Goal: Task Accomplishment & Management: Complete application form

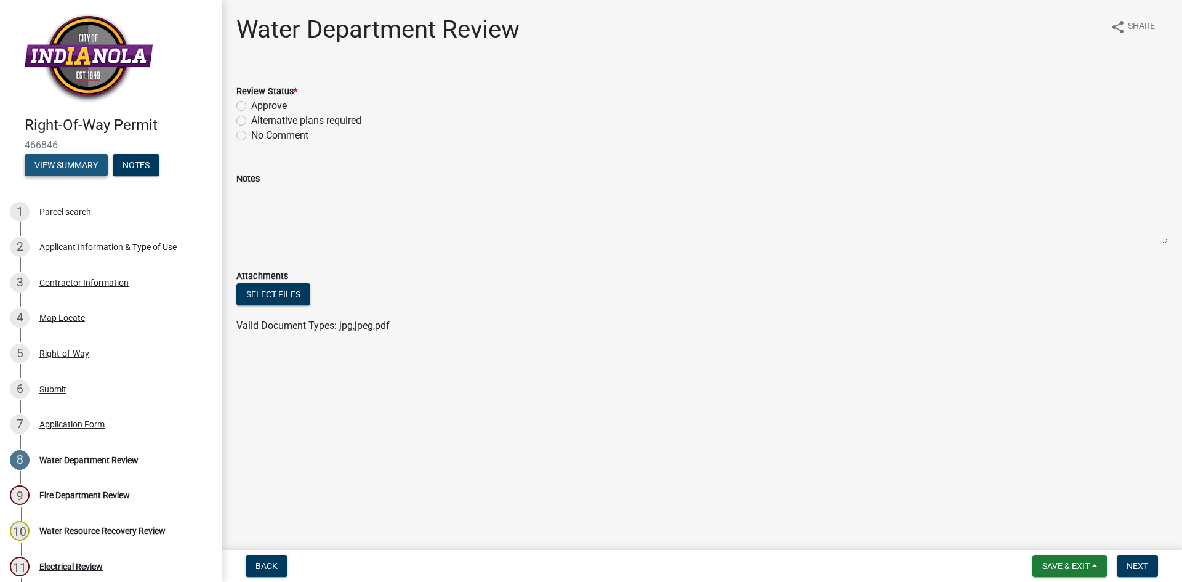
click at [84, 161] on button "View Summary" at bounding box center [66, 165] width 83 height 22
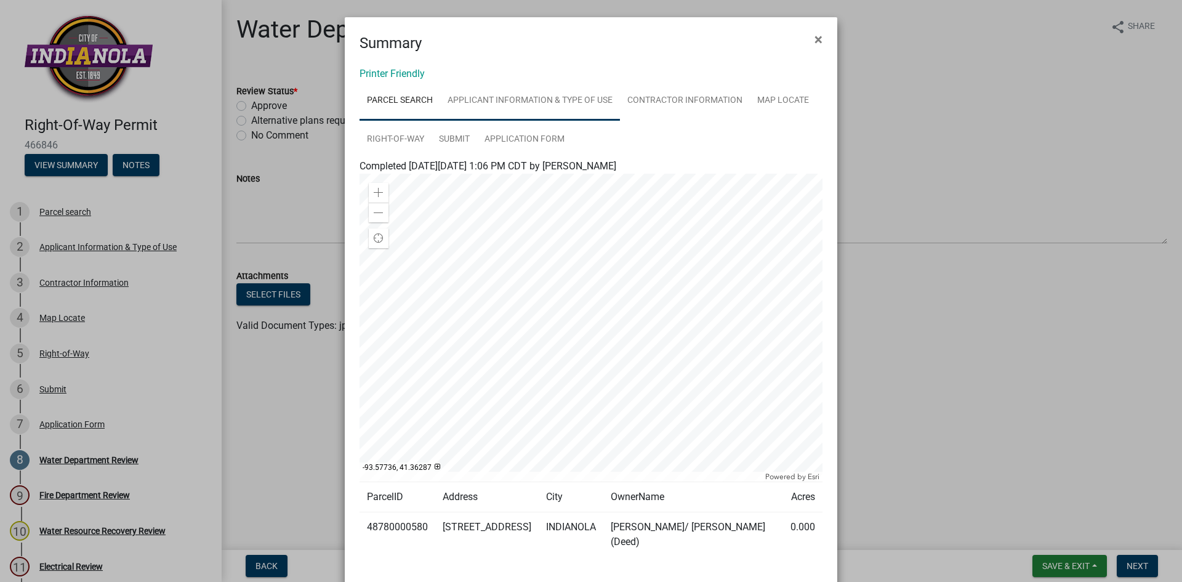
click at [548, 110] on link "Applicant Information & Type of Use" at bounding box center [530, 100] width 180 height 39
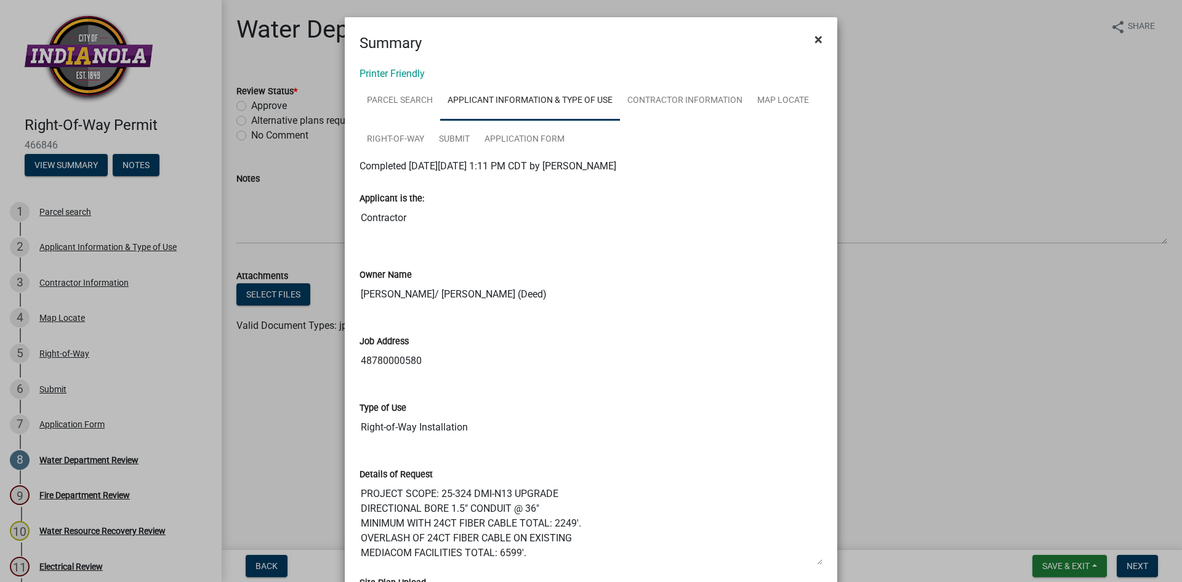
click at [815, 42] on span "×" at bounding box center [819, 39] width 8 height 17
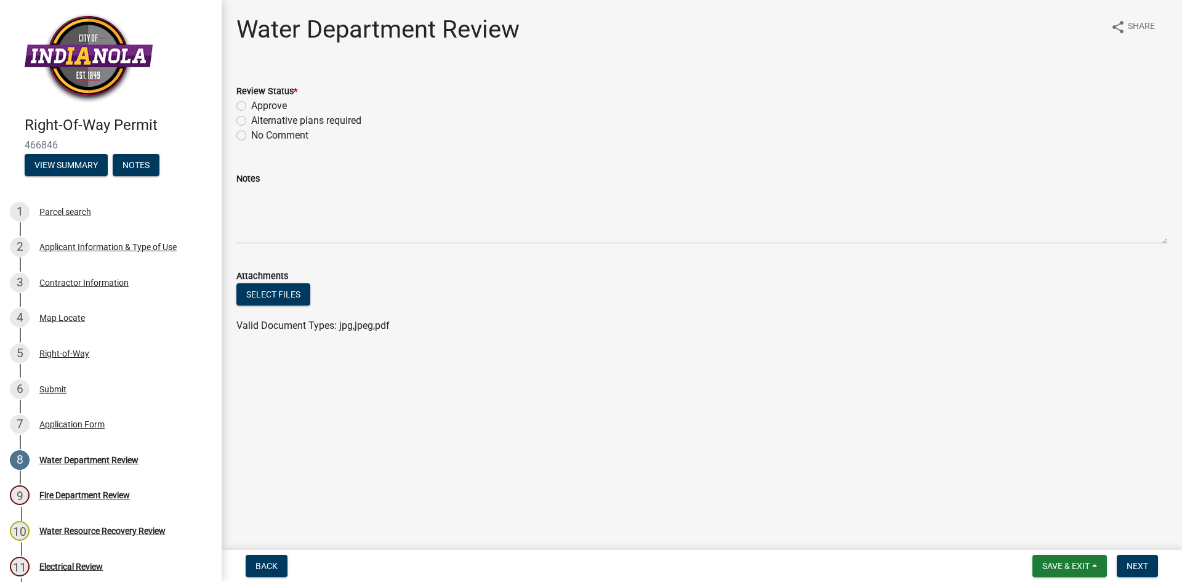
click at [251, 106] on label "Approve" at bounding box center [269, 106] width 36 height 15
click at [251, 106] on input "Approve" at bounding box center [255, 103] width 8 height 8
radio input "true"
click at [1141, 561] on span "Next" at bounding box center [1138, 566] width 22 height 10
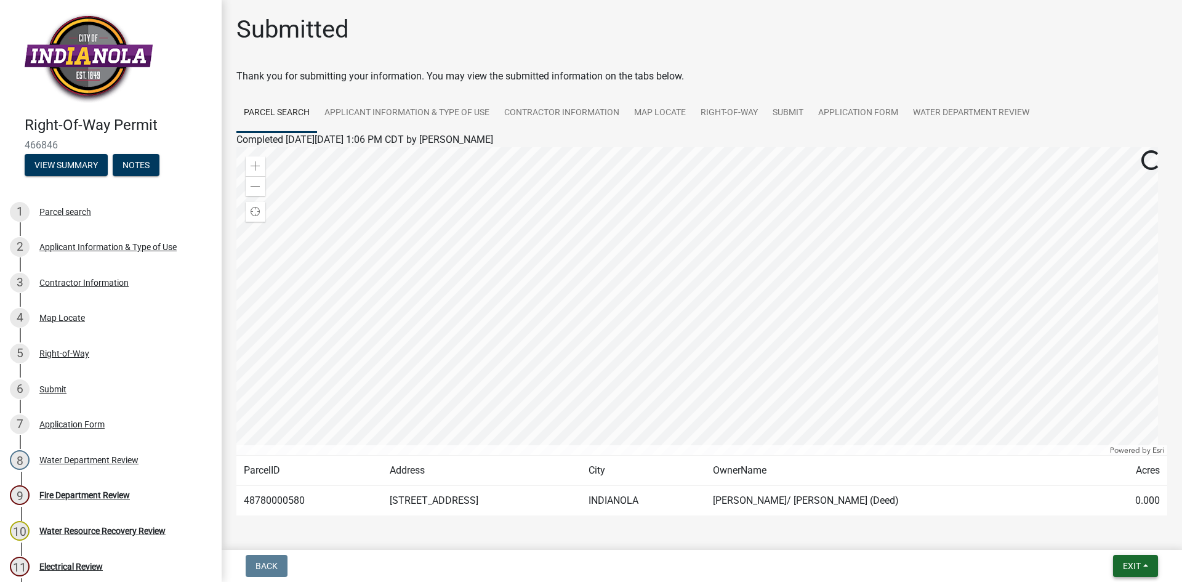
click at [1145, 567] on button "Exit" at bounding box center [1135, 566] width 45 height 22
click at [1095, 530] on button "Save & Exit" at bounding box center [1109, 534] width 99 height 30
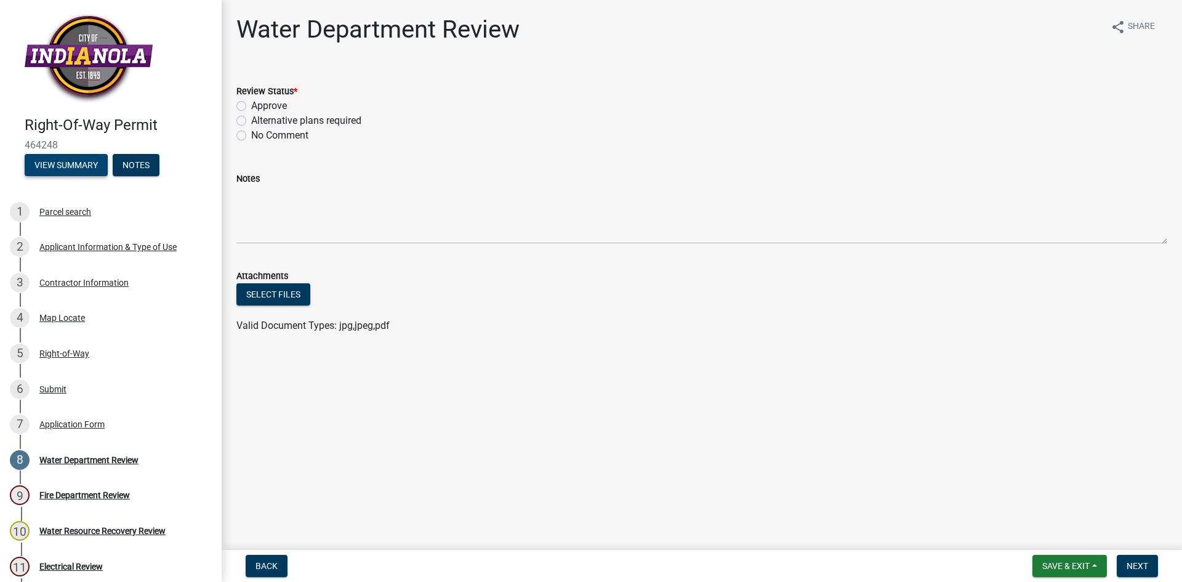
click at [72, 163] on button "View Summary" at bounding box center [66, 165] width 83 height 22
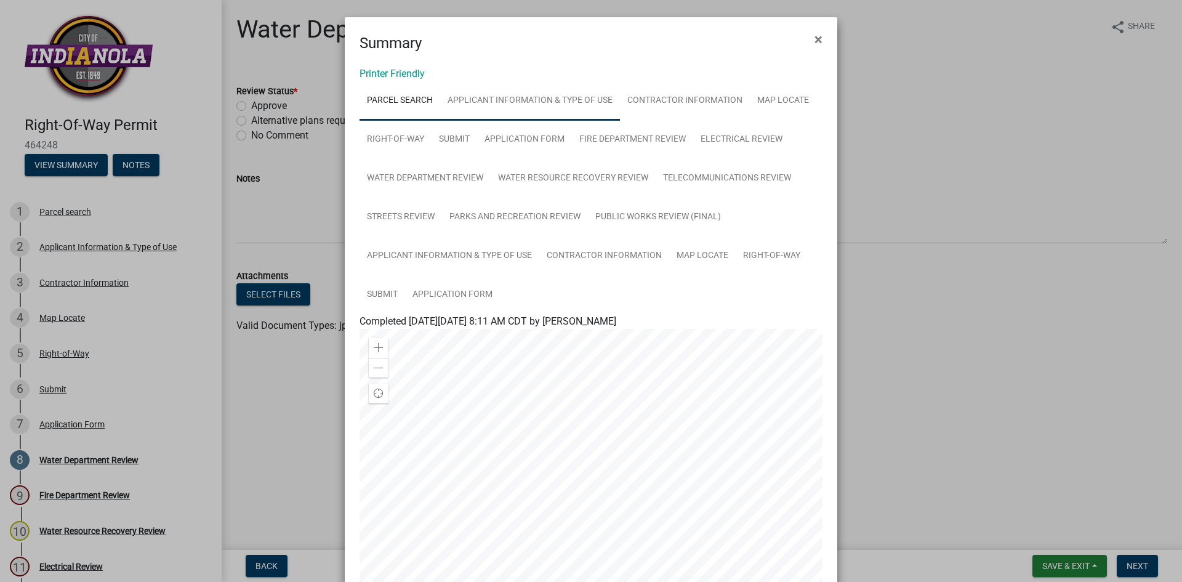
click at [551, 108] on link "Applicant Information & Type of Use" at bounding box center [530, 100] width 180 height 39
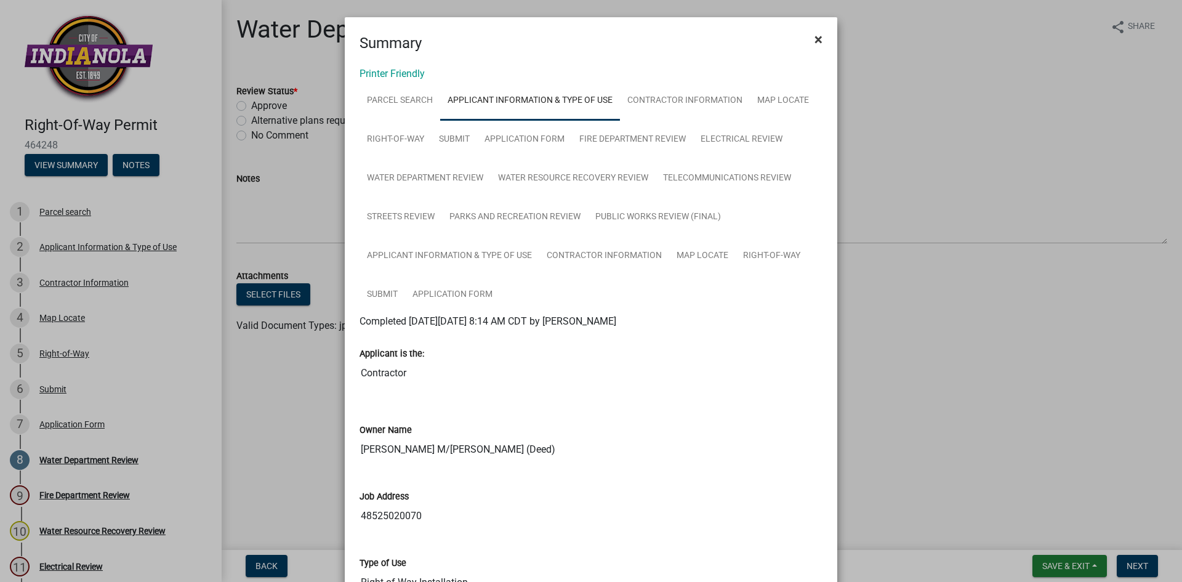
click at [815, 40] on span "×" at bounding box center [819, 39] width 8 height 17
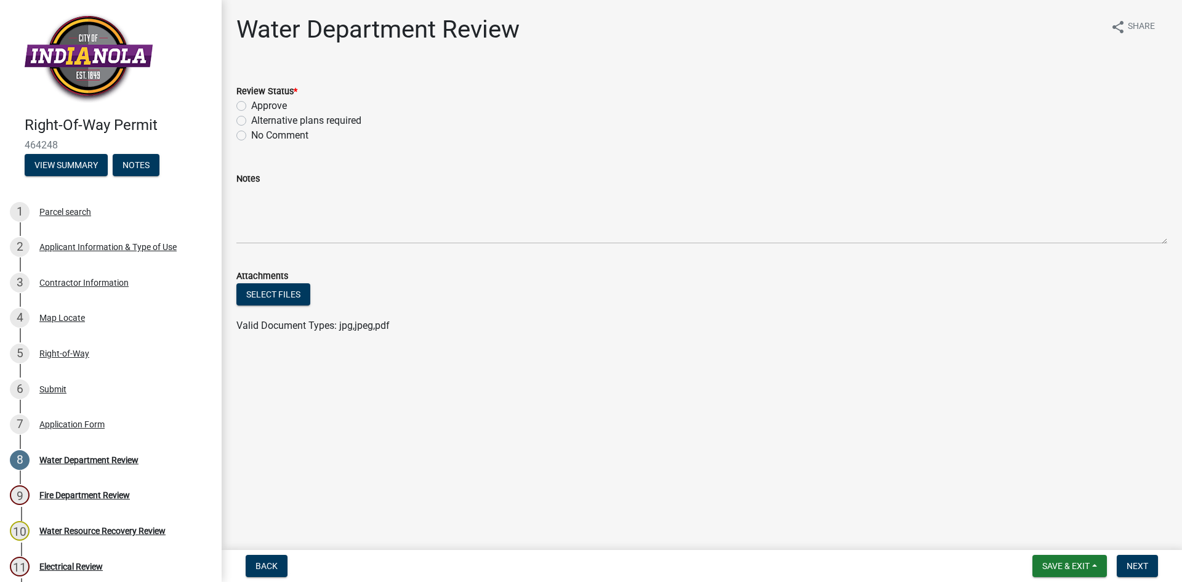
click at [241, 111] on div "Approve" at bounding box center [701, 106] width 931 height 15
click at [246, 104] on div "Approve" at bounding box center [701, 106] width 931 height 15
click at [251, 107] on label "Approve" at bounding box center [269, 106] width 36 height 15
click at [251, 107] on input "Approve" at bounding box center [255, 103] width 8 height 8
radio input "true"
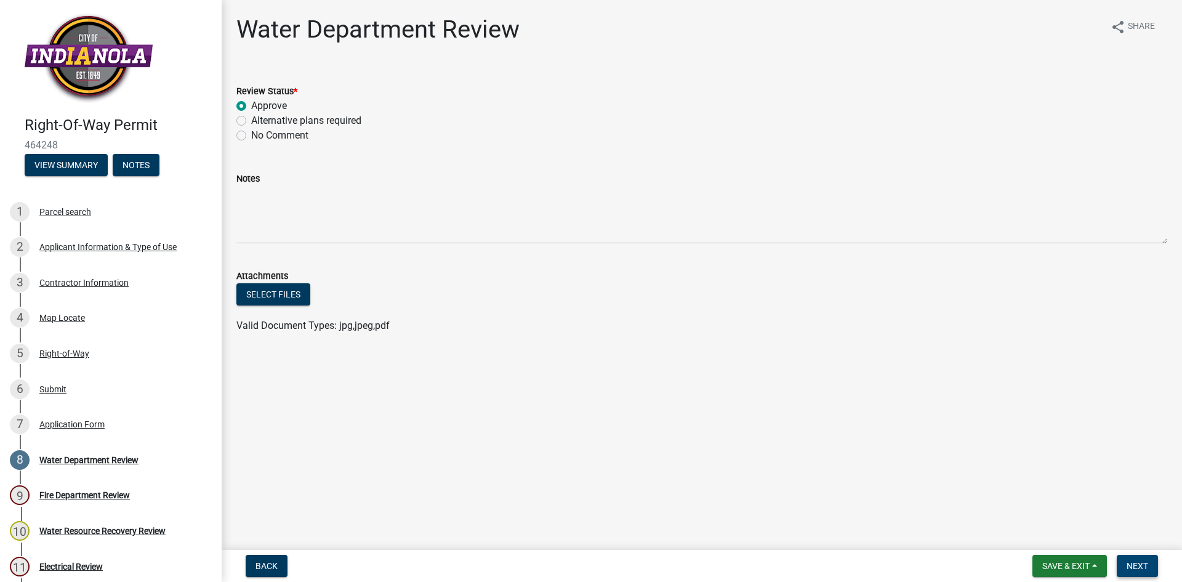
click at [1131, 562] on span "Next" at bounding box center [1138, 566] width 22 height 10
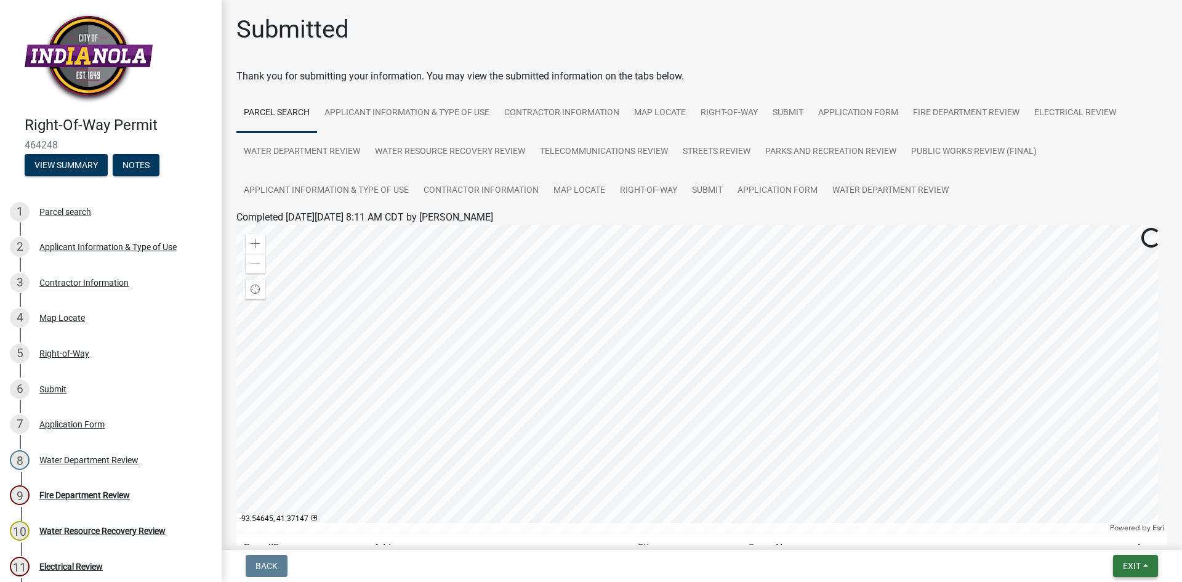
click at [1152, 565] on button "Exit" at bounding box center [1135, 566] width 45 height 22
click at [1091, 533] on button "Save & Exit" at bounding box center [1109, 534] width 99 height 30
